Goal: Find contact information: Obtain details needed to contact an individual or organization

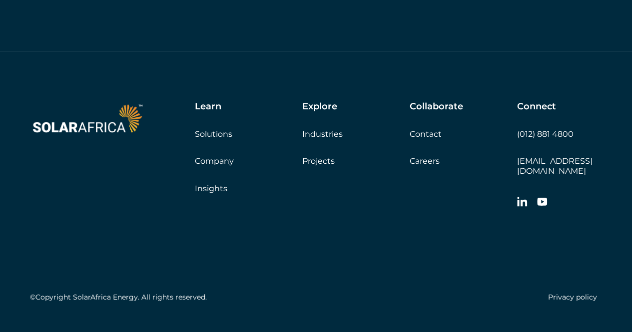
scroll to position [3391, 0]
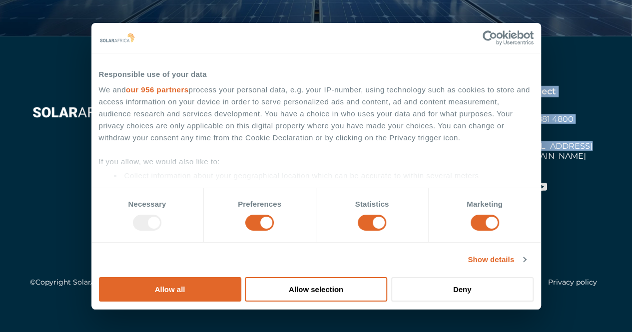
drag, startPoint x: 510, startPoint y: 145, endPoint x: 573, endPoint y: 148, distance: 63.5
click at [573, 148] on div "Learn Solutions Company Insights Explore Industries Projects Collaborate Contac…" at bounding box center [382, 142] width 440 height 112
copy div "Contact Careers Get a quote Connect (012) 881 4800 info@solarafric"
click at [503, 134] on div "Collaborate Contact Careers Get a quote" at bounding box center [463, 118] width 107 height 65
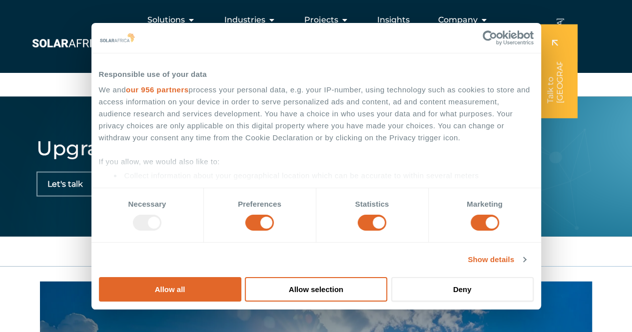
scroll to position [2741, 0]
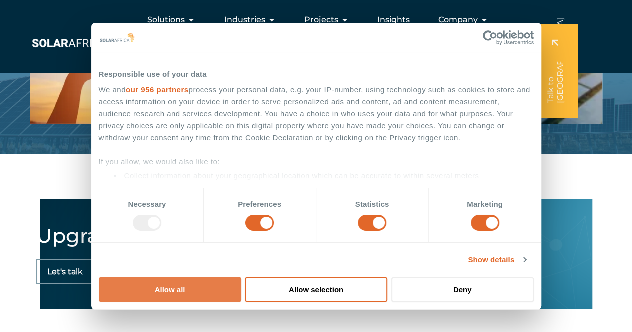
click at [241, 277] on button "Allow all" at bounding box center [170, 289] width 142 height 24
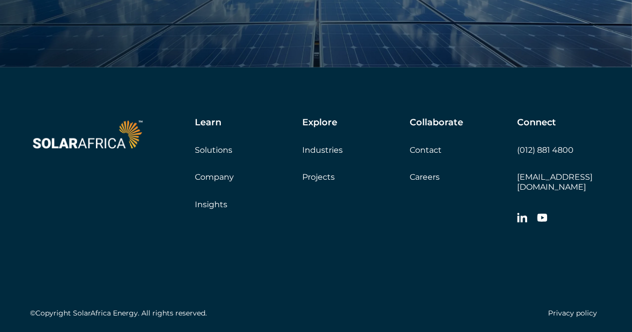
scroll to position [3391, 0]
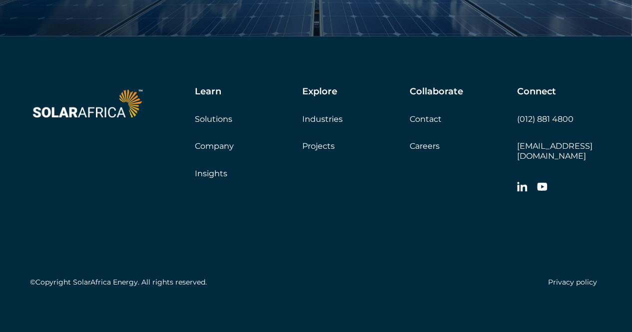
click at [543, 183] on icon at bounding box center [542, 187] width 10 height 8
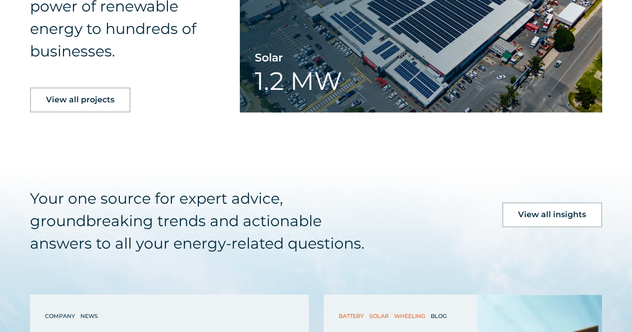
scroll to position [2291, 0]
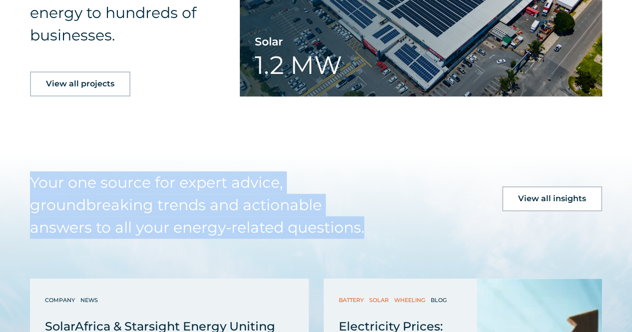
drag, startPoint x: 29, startPoint y: 181, endPoint x: 376, endPoint y: 223, distance: 349.9
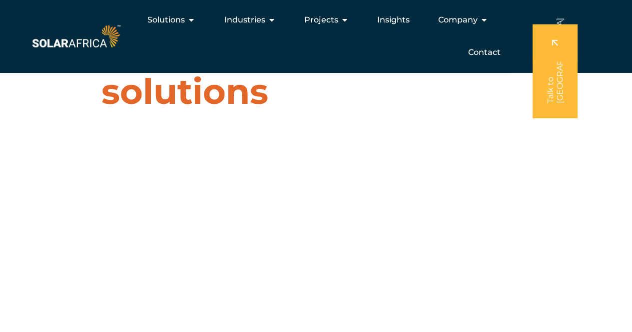
scroll to position [0, 0]
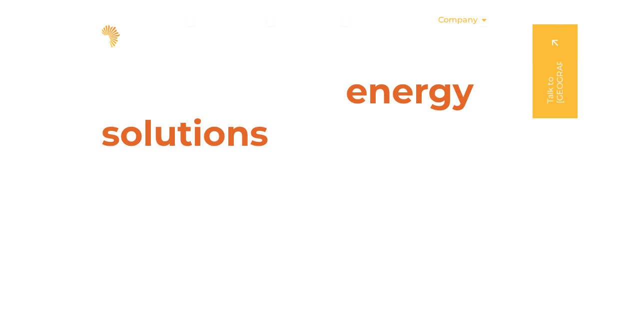
click at [453, 23] on span "Company" at bounding box center [457, 20] width 39 height 12
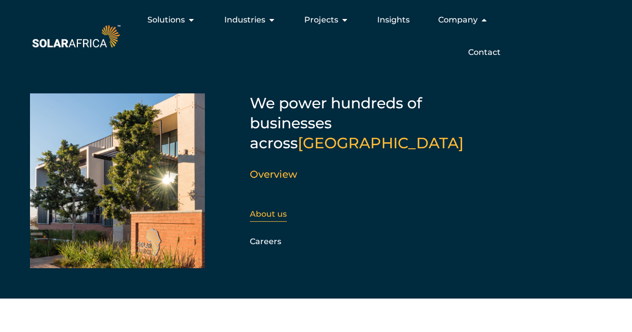
click at [261, 209] on link "About us" at bounding box center [268, 213] width 37 height 9
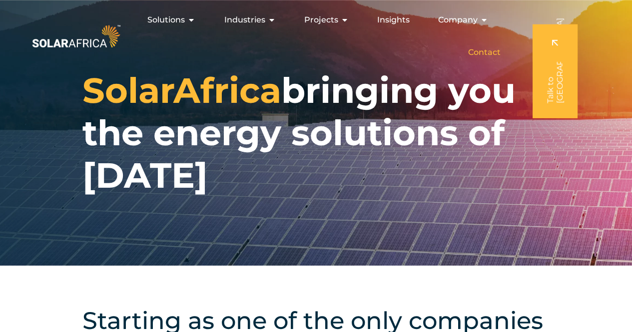
click at [497, 54] on span "Contact" at bounding box center [484, 52] width 32 height 12
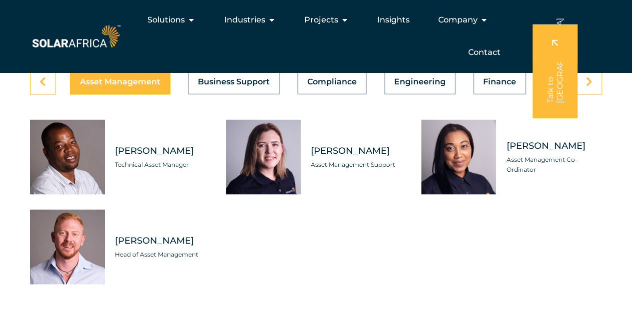
scroll to position [2849, 0]
click at [511, 86] on span "Finance" at bounding box center [499, 82] width 33 height 8
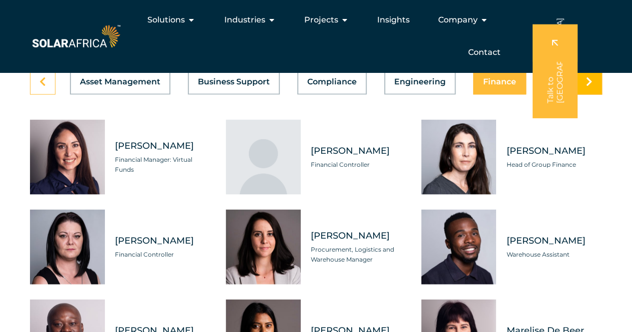
click at [584, 95] on link at bounding box center [589, 82] width 25 height 26
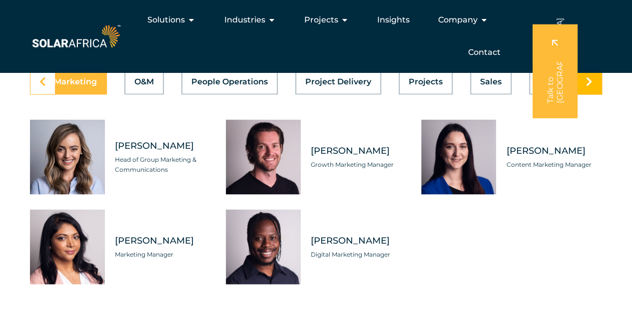
scroll to position [0, 532]
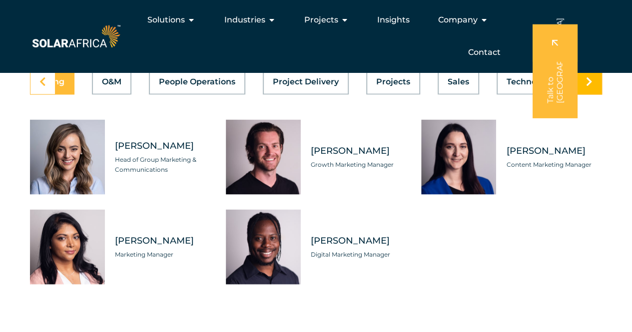
click at [593, 95] on link at bounding box center [589, 82] width 25 height 26
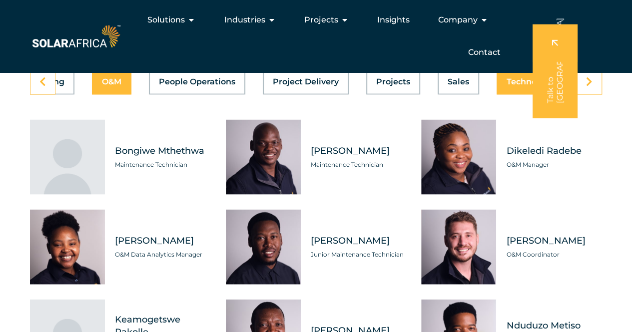
click at [517, 86] on span "Technology" at bounding box center [530, 82] width 47 height 8
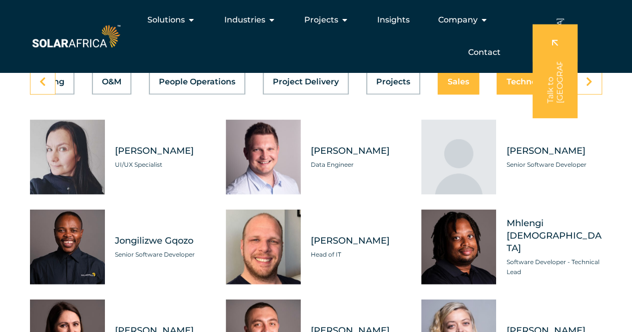
click at [460, 86] on span "Sales" at bounding box center [458, 82] width 21 height 8
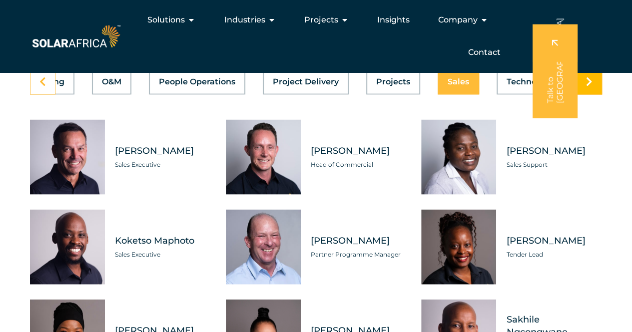
click at [590, 87] on icon at bounding box center [589, 82] width 6 height 10
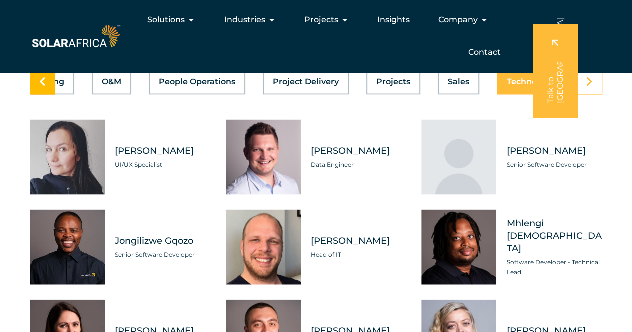
click at [36, 95] on link at bounding box center [42, 82] width 25 height 26
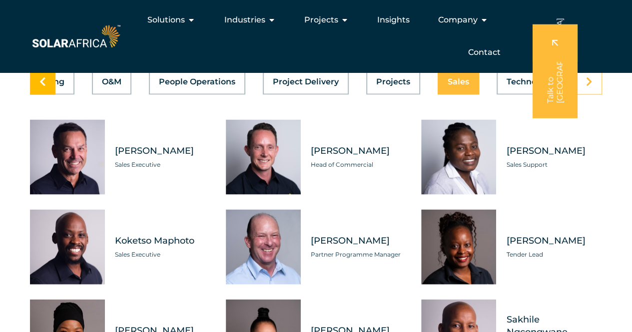
click at [37, 95] on link at bounding box center [42, 82] width 25 height 26
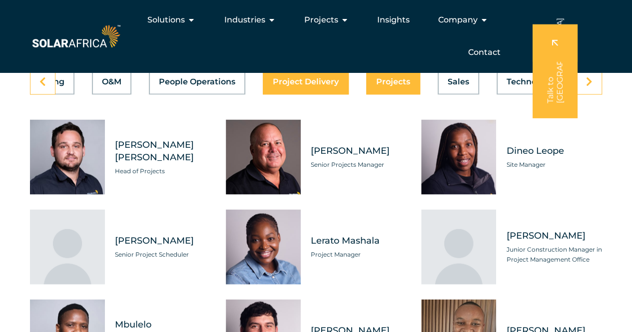
click at [327, 95] on div "Asset Management Business Support Compliance Engineering Finance Marketing O&M …" at bounding box center [316, 82] width 572 height 26
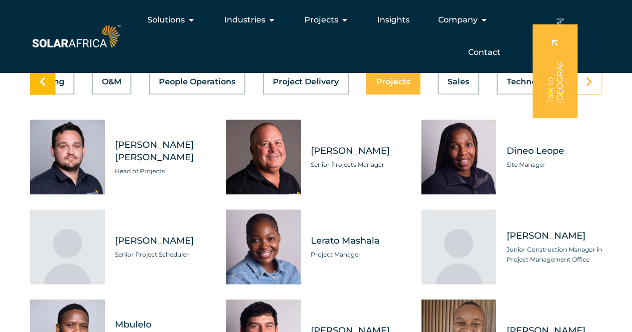
click at [35, 95] on link at bounding box center [42, 82] width 25 height 26
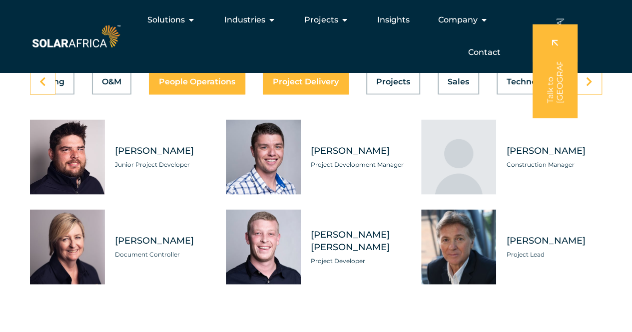
click at [176, 95] on div "Asset Management Business Support Compliance Engineering Finance Marketing O&M …" at bounding box center [316, 82] width 572 height 26
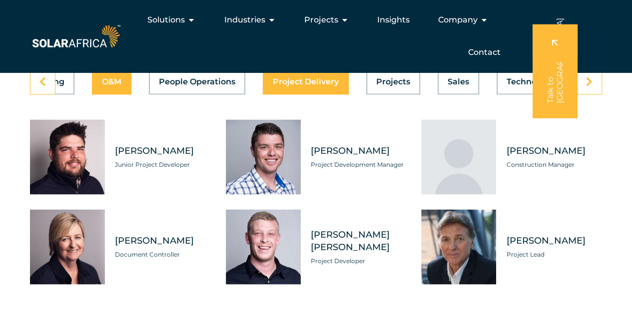
click at [113, 86] on span "O&M" at bounding box center [111, 82] width 19 height 8
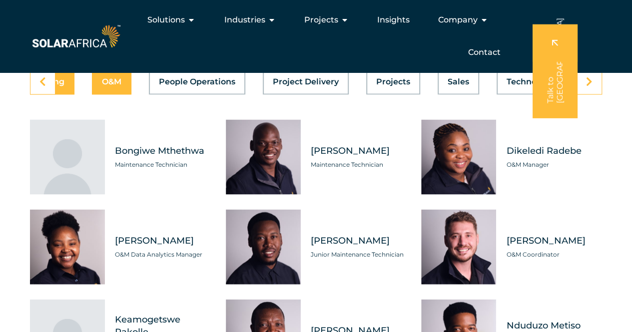
click at [69, 95] on button "Marketing" at bounding box center [42, 82] width 63 height 26
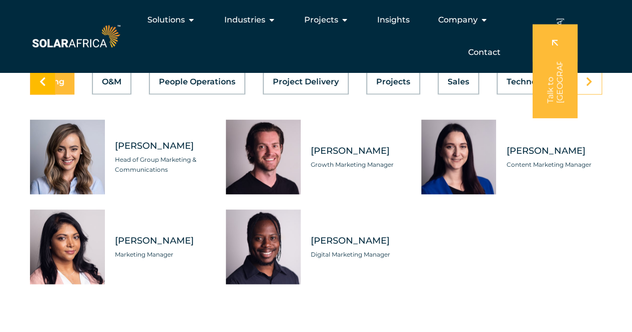
click at [40, 87] on icon at bounding box center [42, 82] width 6 height 10
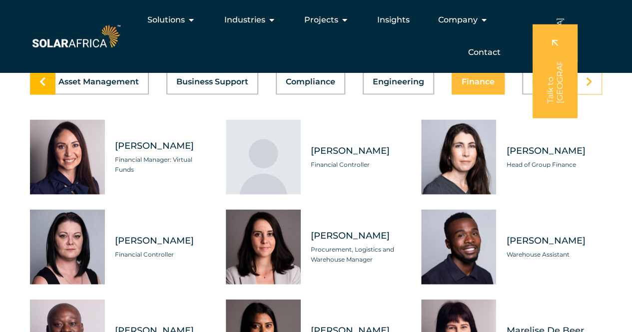
scroll to position [0, 0]
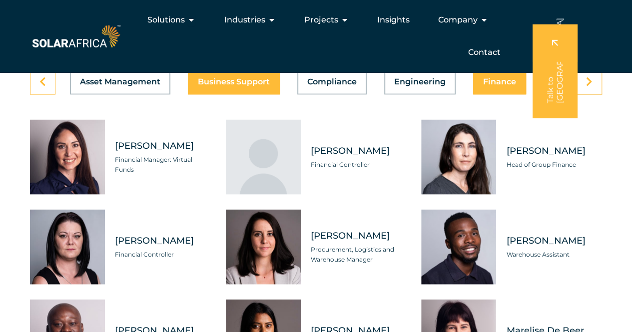
click at [258, 86] on span "Business Support" at bounding box center [234, 82] width 72 height 8
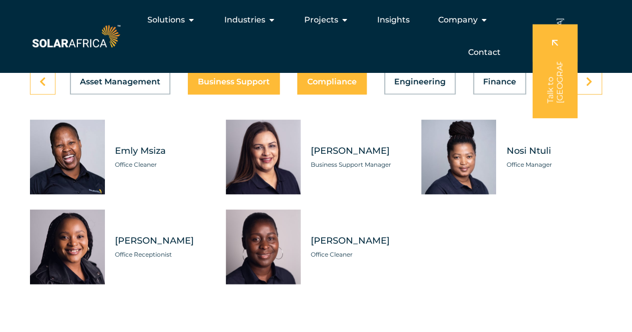
click at [356, 86] on span "Compliance" at bounding box center [331, 82] width 49 height 8
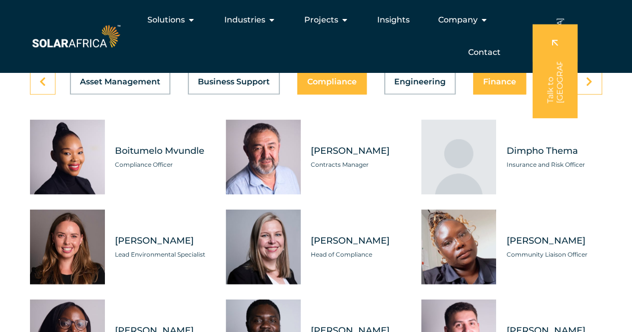
click at [483, 86] on span "Finance" at bounding box center [499, 82] width 33 height 8
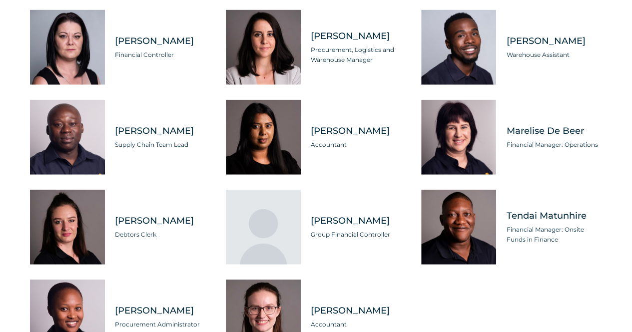
scroll to position [3099, 0]
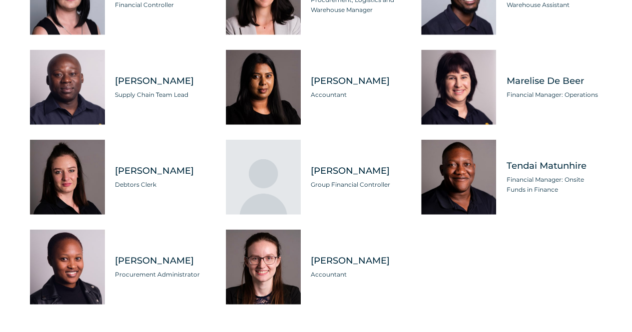
click at [142, 267] on span "[PERSON_NAME]" at bounding box center [163, 261] width 96 height 12
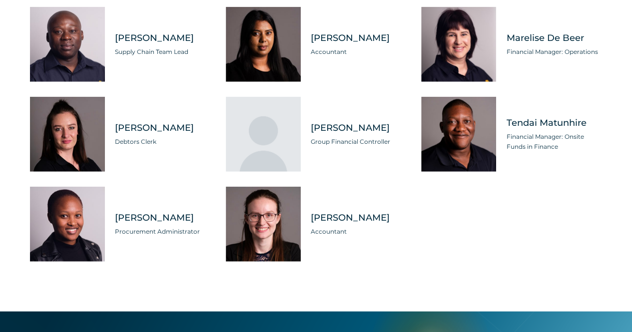
scroll to position [3199, 0]
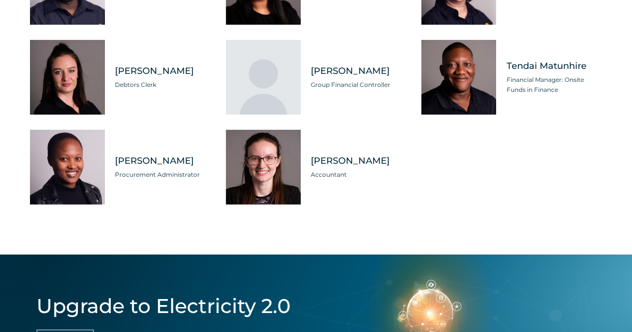
click at [60, 191] on div "Tabs. Open items with Enter or Space, close with Escape and navigate using the …" at bounding box center [67, 167] width 75 height 75
drag, startPoint x: 114, startPoint y: 175, endPoint x: 164, endPoint y: 189, distance: 52.0
click at [164, 189] on div "[PERSON_NAME] Procurement Administrator" at bounding box center [158, 167] width 106 height 75
copy span "[PERSON_NAME]"
click at [145, 180] on span "Procurement Administrator" at bounding box center [163, 175] width 96 height 10
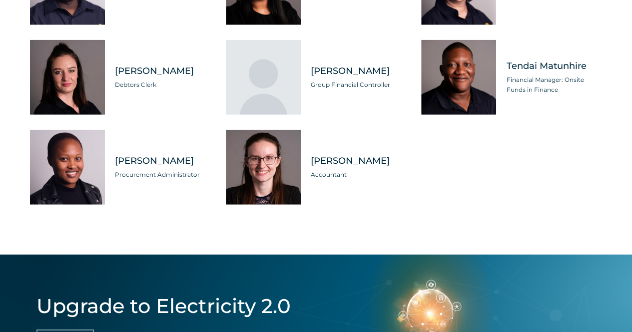
click at [92, 183] on div "Tabs. Open items with Enter or Space, close with Escape and navigate using the …" at bounding box center [67, 167] width 75 height 75
click at [60, 181] on div "Tabs. Open items with Enter or Space, close with Escape and navigate using the …" at bounding box center [67, 167] width 75 height 75
click at [118, 167] on span "[PERSON_NAME]" at bounding box center [163, 161] width 96 height 12
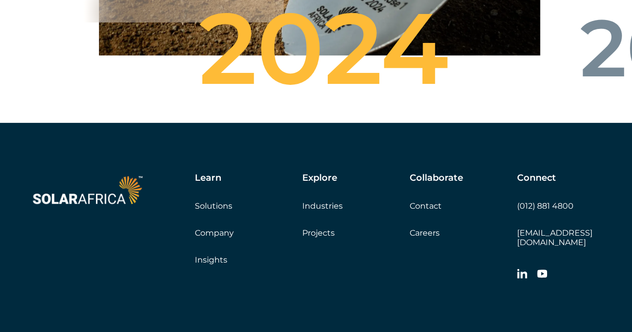
scroll to position [3957, 0]
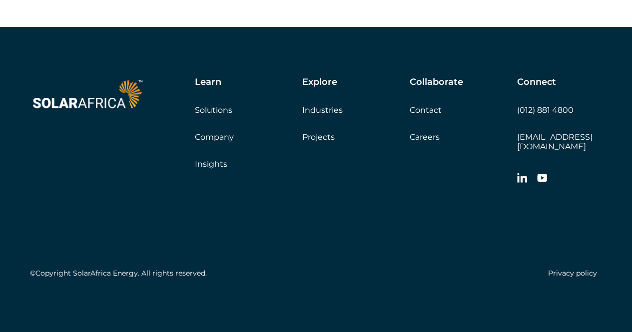
click at [518, 181] on icon at bounding box center [522, 177] width 10 height 9
